Goal: Task Accomplishment & Management: Use online tool/utility

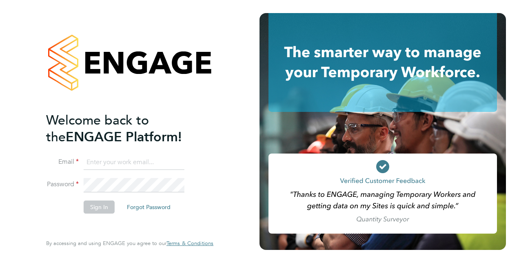
type input "[EMAIL_ADDRESS][PERSON_NAME][DOMAIN_NAME]"
click at [62, 206] on li "Sign In Forgot Password" at bounding box center [125, 210] width 159 height 21
click at [88, 202] on button "Sign In" at bounding box center [99, 206] width 31 height 13
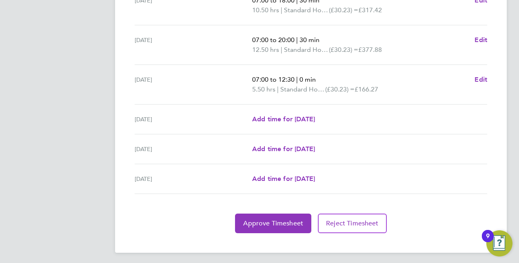
scroll to position [330, 0]
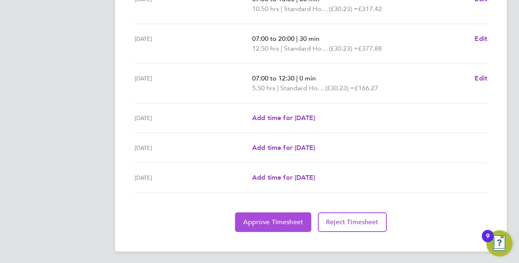
click at [286, 222] on span "Approve Timesheet" at bounding box center [273, 222] width 60 height 8
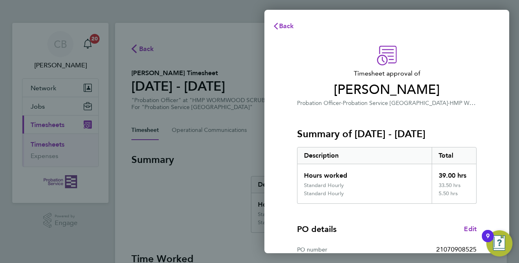
scroll to position [135, 0]
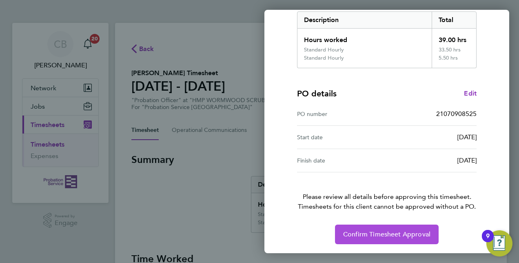
click at [353, 234] on span "Confirm Timesheet Approval" at bounding box center [386, 234] width 87 height 8
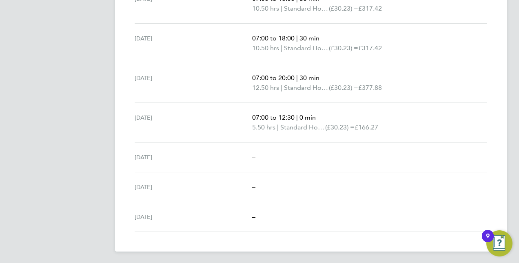
scroll to position [108, 0]
